Goal: Book appointment/travel/reservation

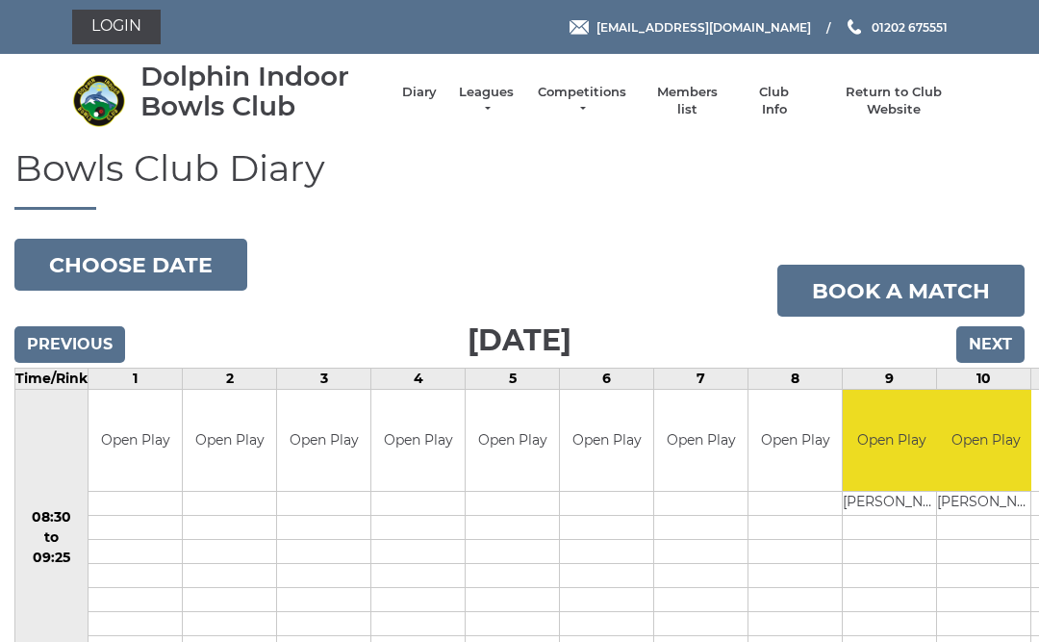
click at [175, 249] on button "Choose date" at bounding box center [130, 265] width 233 height 52
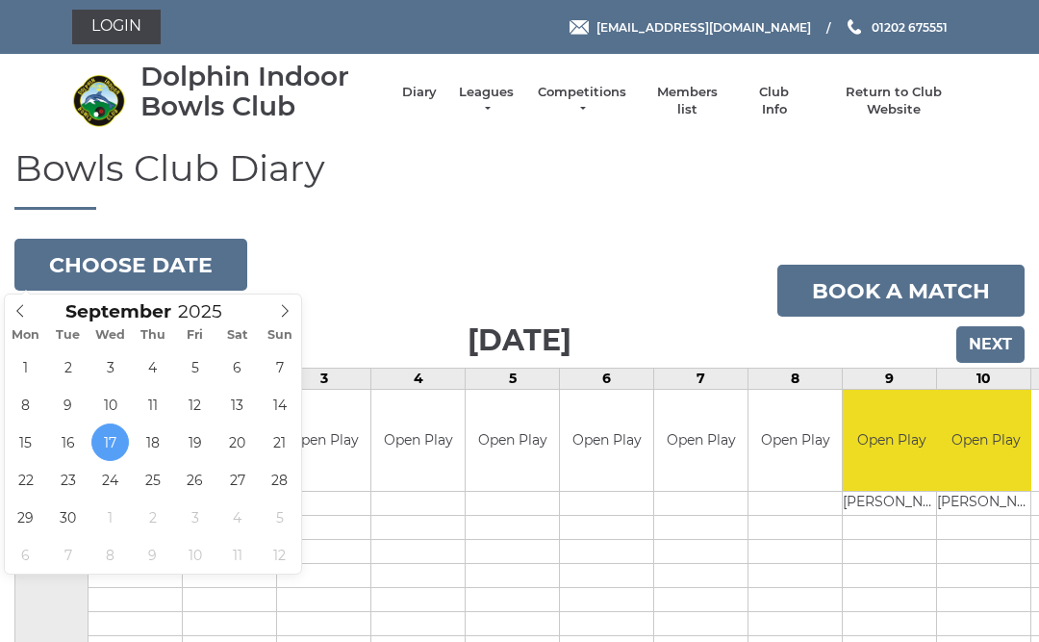
type input "[DATE]"
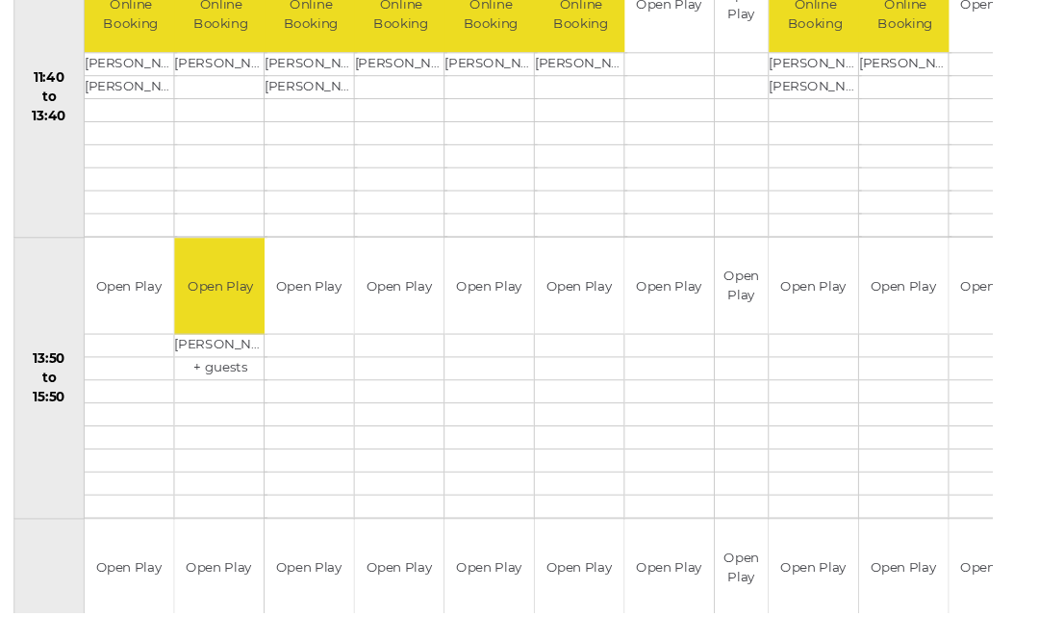
scroll to position [1029, 0]
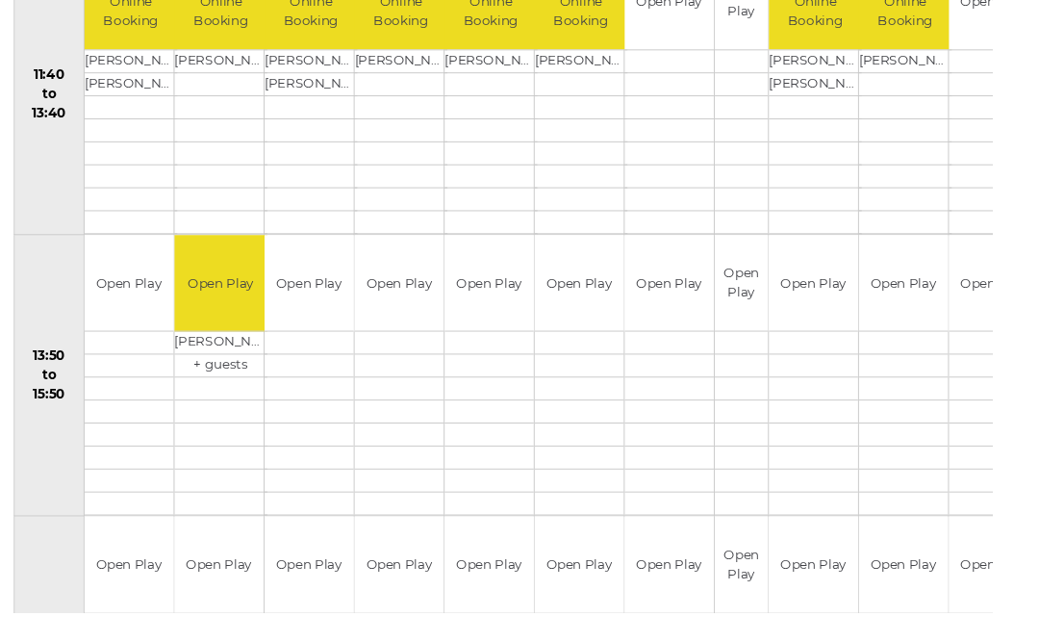
click at [1029, 89] on td at bounding box center [1040, 88] width 93 height 24
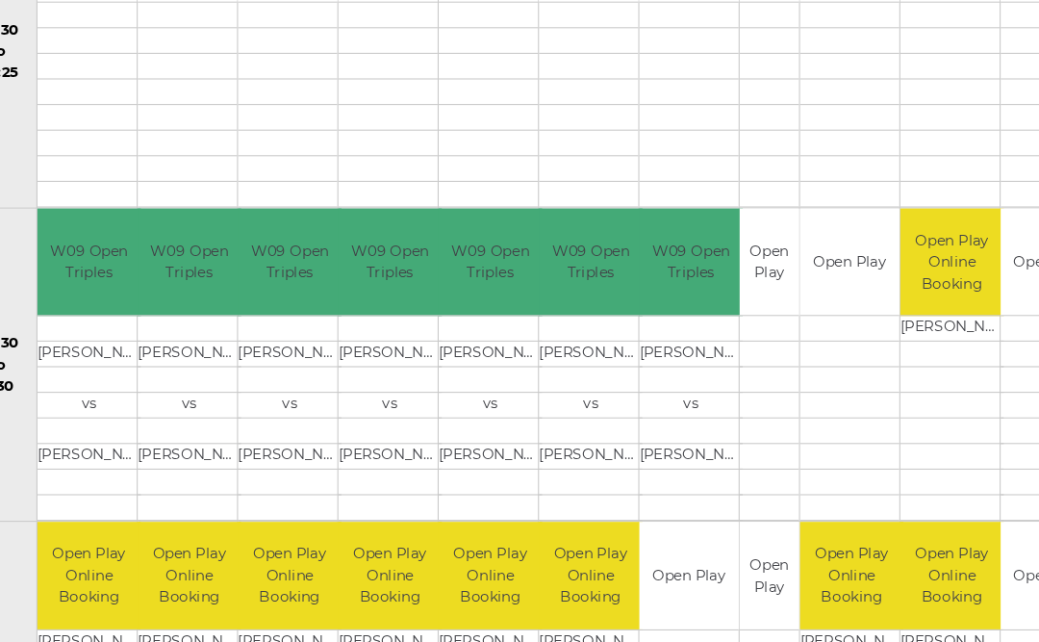
scroll to position [488, 22]
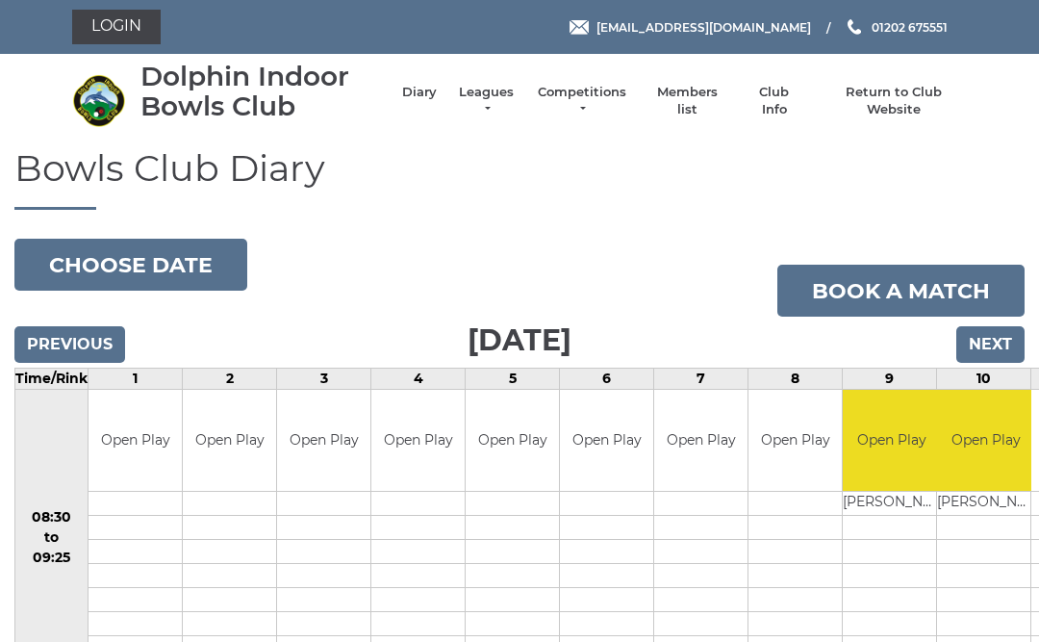
click at [168, 256] on button "Choose date" at bounding box center [130, 265] width 233 height 52
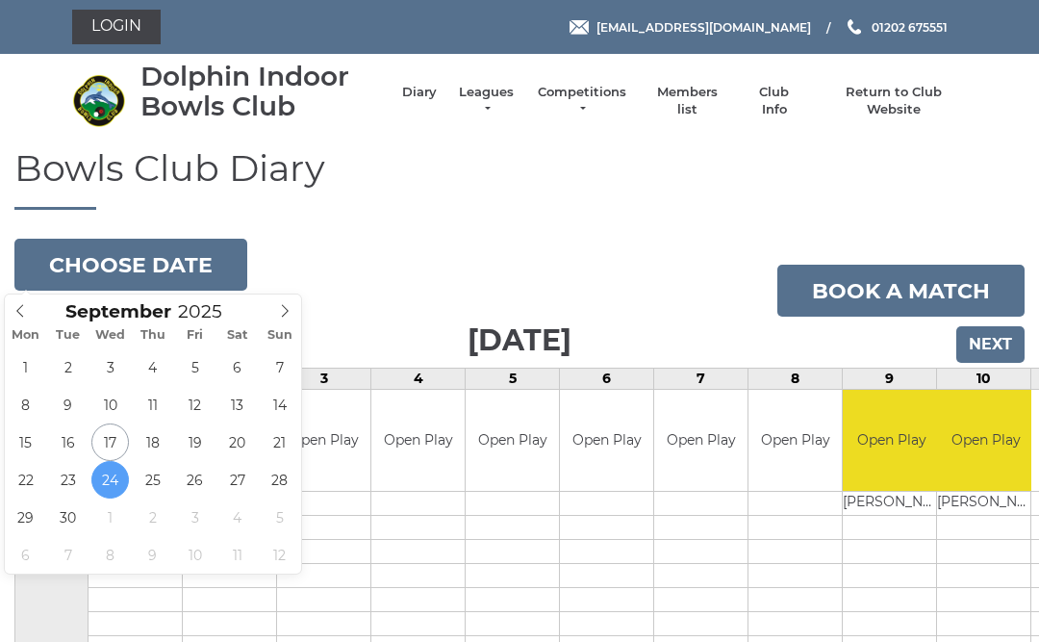
type input "[DATE]"
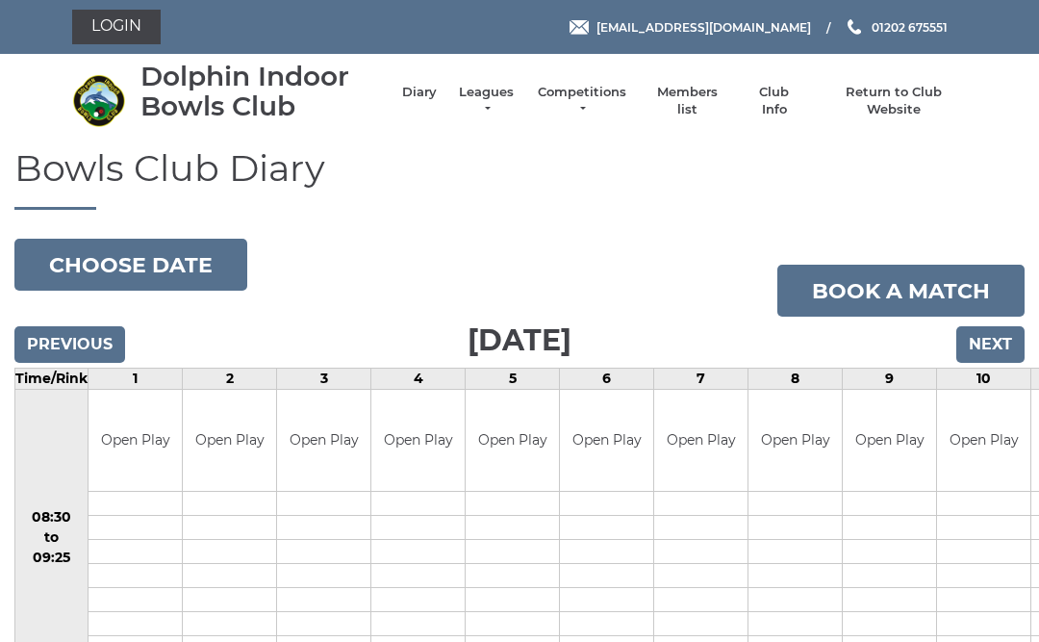
click at [149, 262] on button "Choose date" at bounding box center [130, 265] width 233 height 52
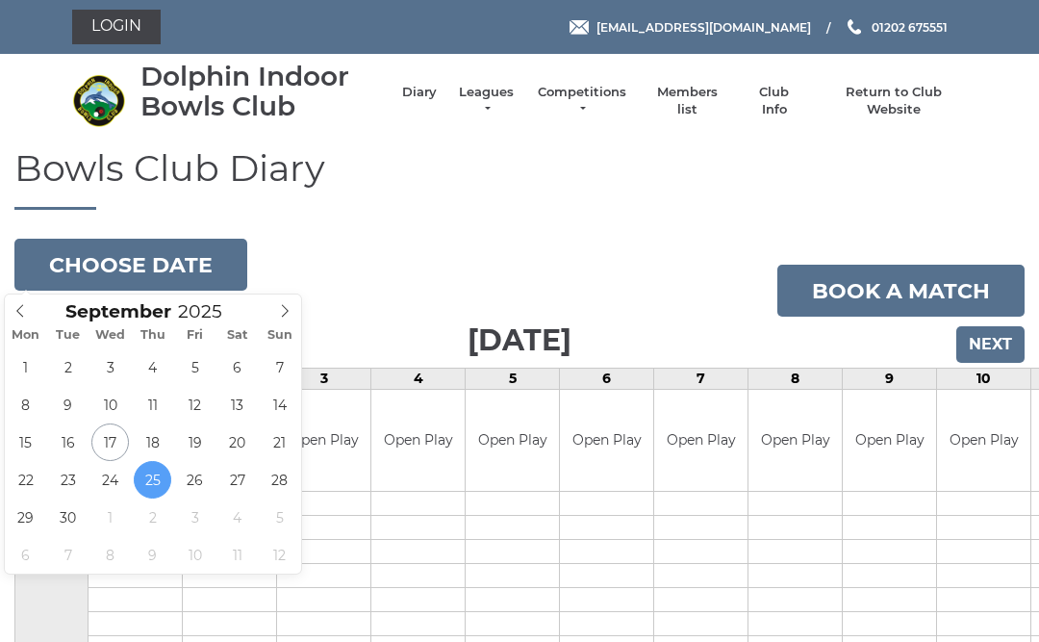
type input "[DATE]"
